Goal: Task Accomplishment & Management: Manage account settings

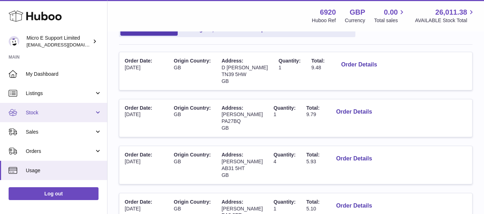
click at [83, 118] on link "Stock" at bounding box center [53, 112] width 107 height 19
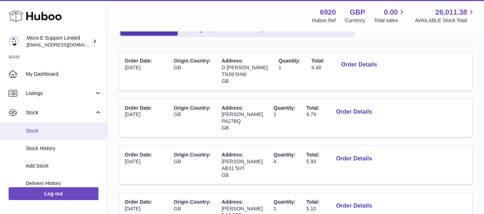
click at [35, 129] on span "Stock" at bounding box center [64, 131] width 76 height 7
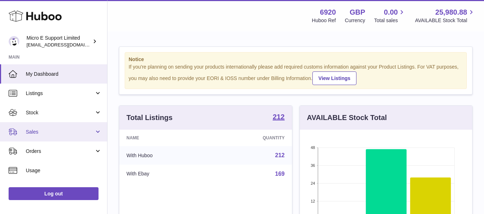
click at [34, 138] on link "Sales" at bounding box center [53, 131] width 107 height 19
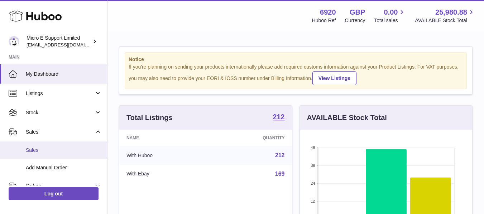
click at [35, 150] on span "Sales" at bounding box center [64, 150] width 76 height 7
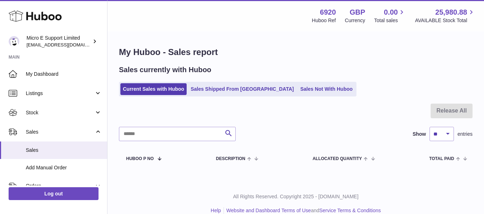
scroll to position [11, 0]
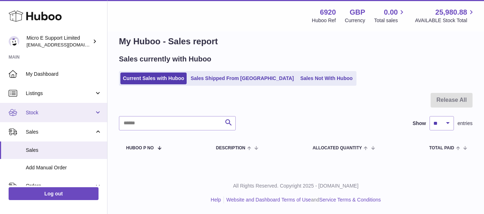
click at [56, 115] on span "Stock" at bounding box center [60, 113] width 68 height 7
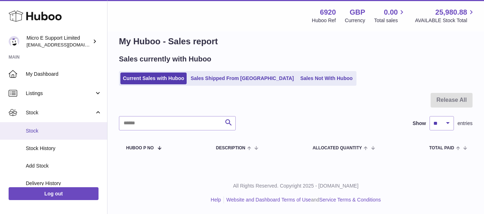
click at [40, 132] on span "Stock" at bounding box center [64, 131] width 76 height 7
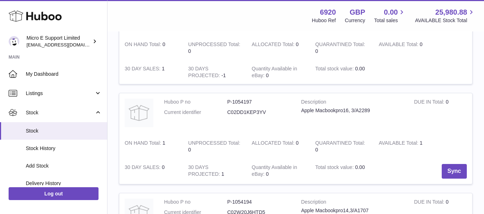
scroll to position [1002, 0]
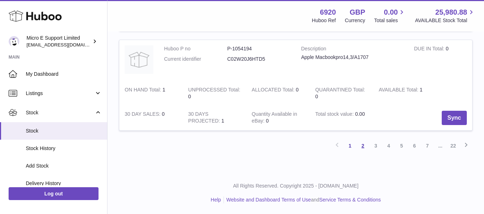
click at [363, 147] on link "2" at bounding box center [362, 146] width 13 height 13
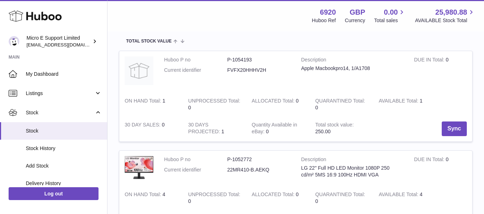
scroll to position [168, 0]
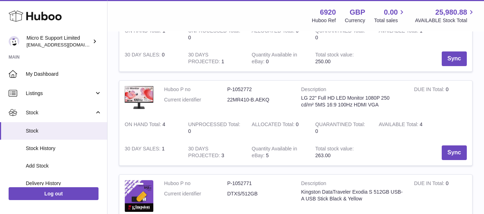
click at [237, 100] on dd "22MR410-B.AEKQ" at bounding box center [258, 100] width 63 height 7
copy tr "22MR410-B.AEKQ"
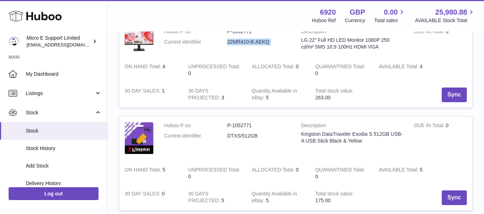
scroll to position [226, 0]
click at [237, 136] on dd "DTXS/512GB" at bounding box center [258, 135] width 63 height 7
copy tr "DTXS/512GB"
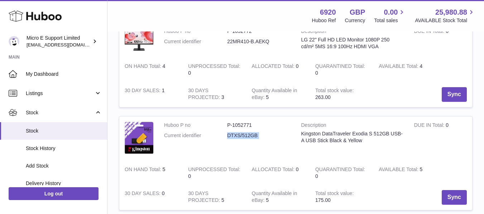
copy tr "DTXS/512GB"
